Goal: Task Accomplishment & Management: Use online tool/utility

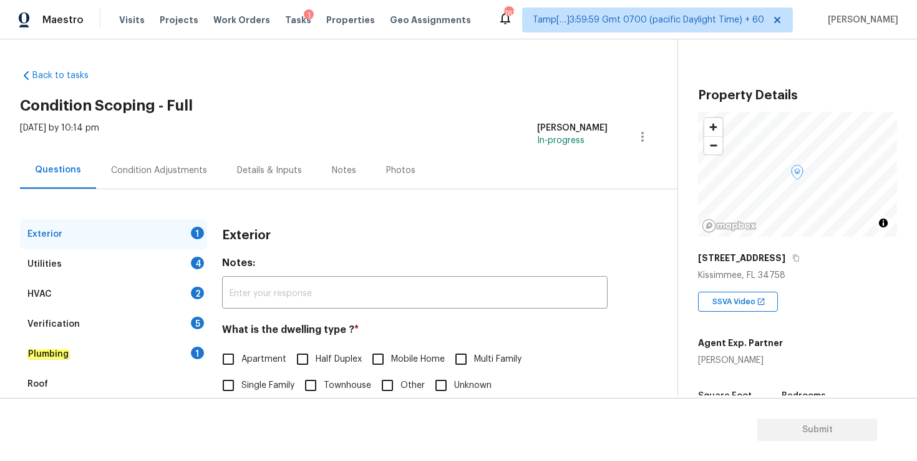
click at [266, 11] on div "Visits Projects Work Orders Tasks 1 Properties Geo Assignments" at bounding box center [302, 19] width 367 height 25
click at [285, 16] on span "Tasks" at bounding box center [298, 20] width 26 height 9
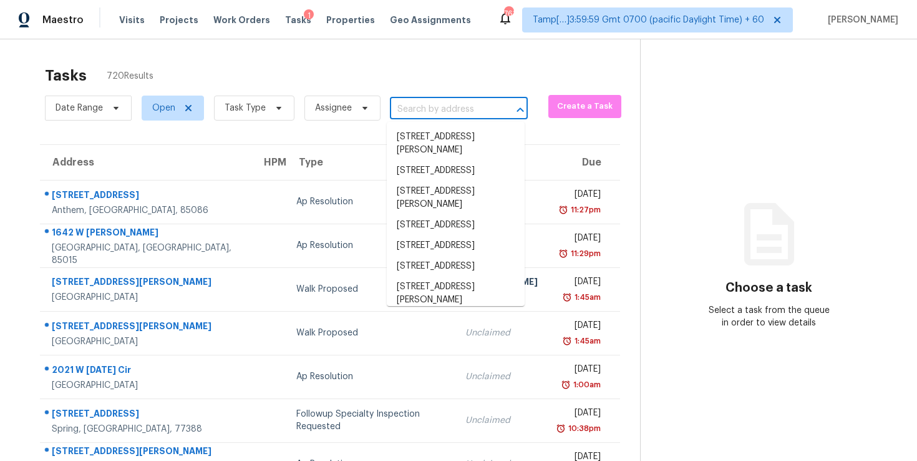
click at [428, 110] on input "text" at bounding box center [441, 109] width 103 height 19
paste input "[STREET_ADDRESS][PERSON_NAME]"
type input "[STREET_ADDRESS][PERSON_NAME]"
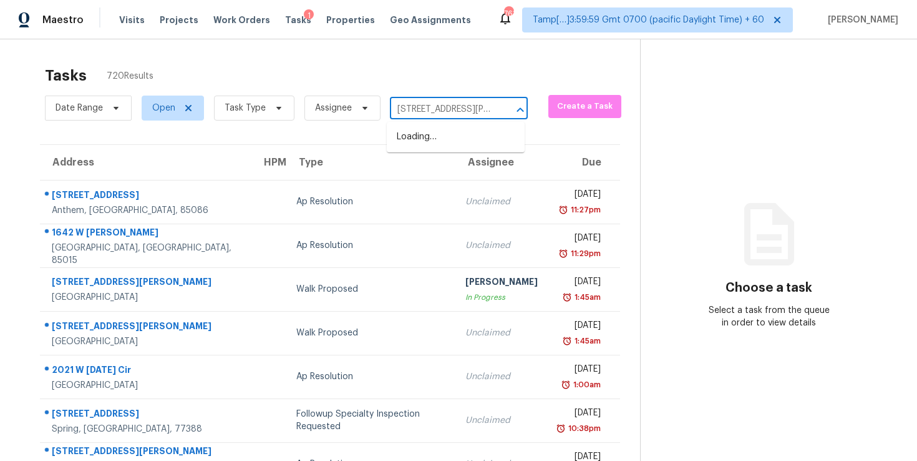
scroll to position [0, 80]
click at [441, 143] on li "[STREET_ADDRESS]" at bounding box center [456, 137] width 138 height 21
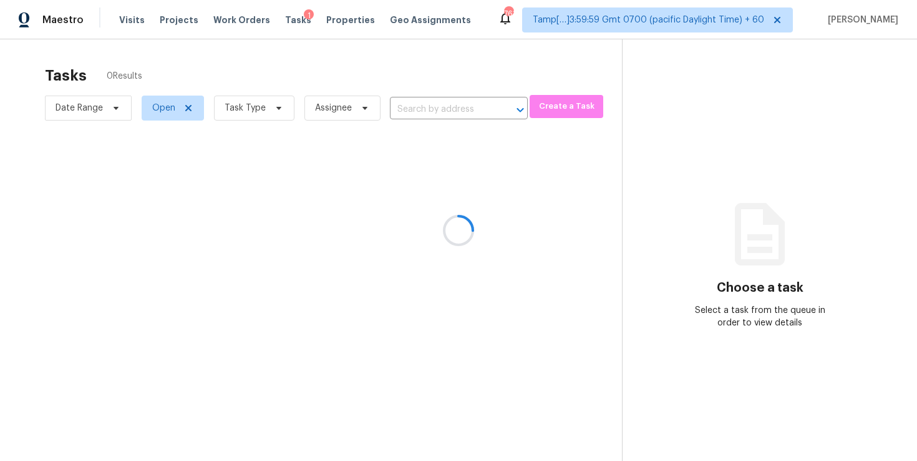
type input "[STREET_ADDRESS]"
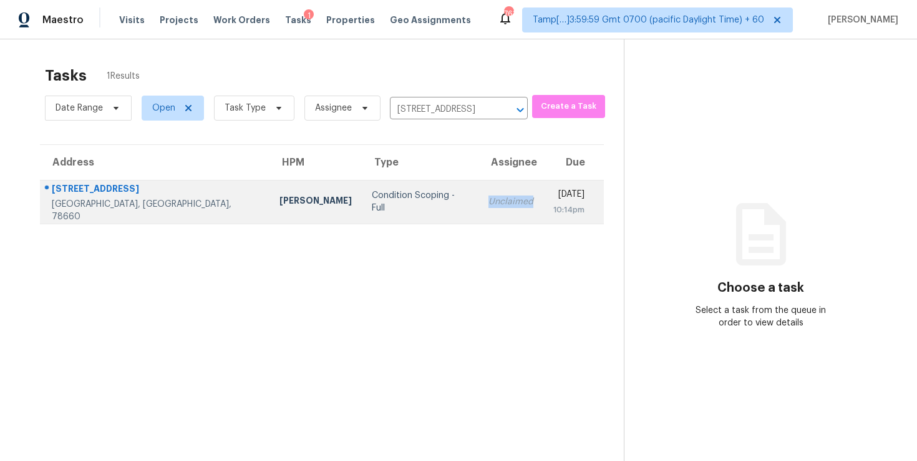
click at [479, 195] on td "Unclaimed" at bounding box center [511, 202] width 65 height 44
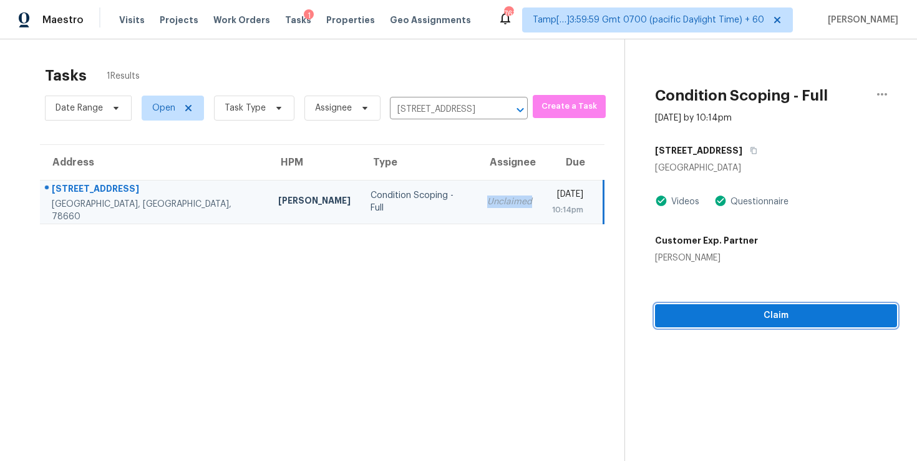
click at [739, 321] on span "Claim" at bounding box center [776, 316] width 222 height 16
